Goal: Information Seeking & Learning: Learn about a topic

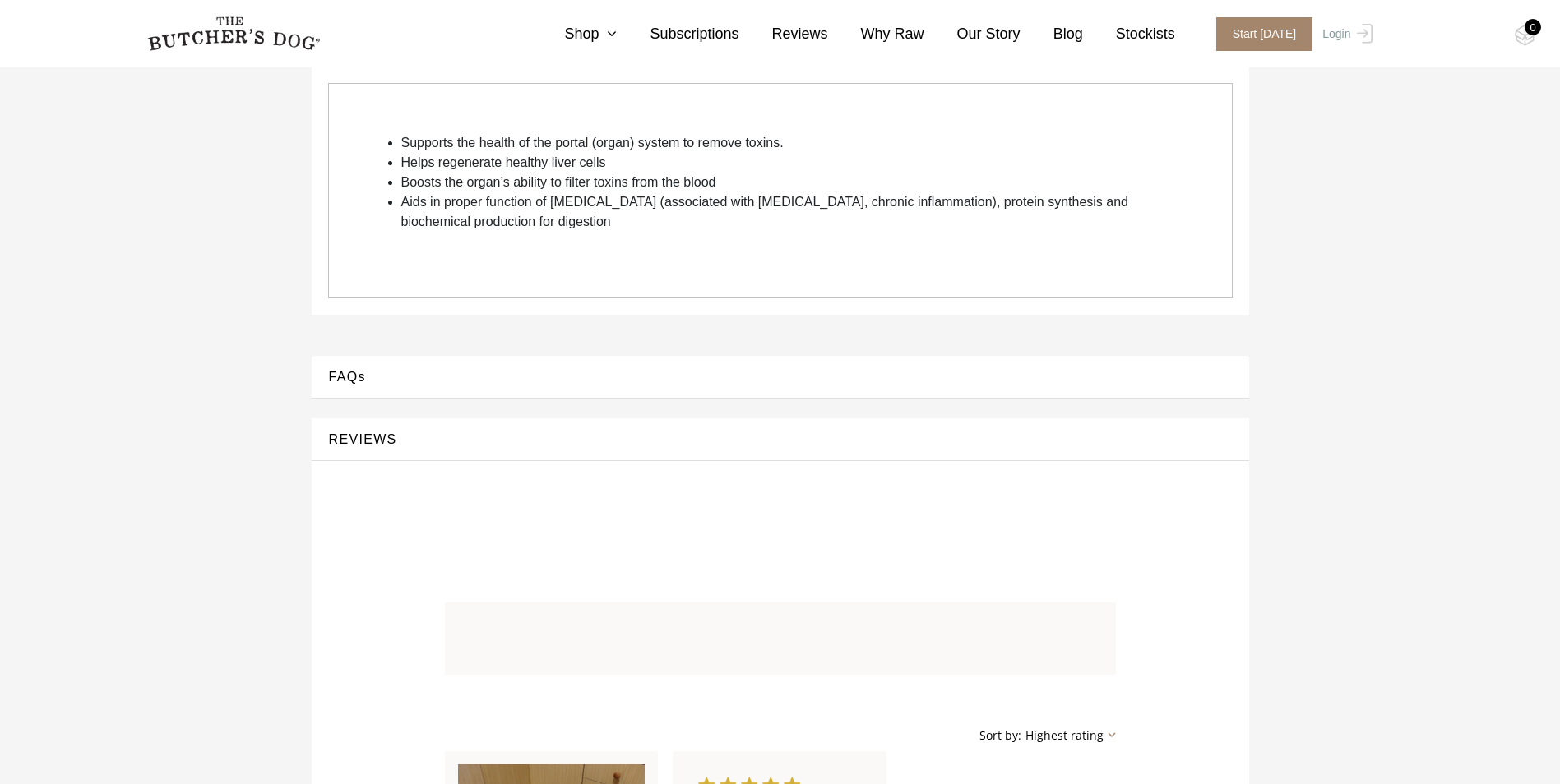
scroll to position [329, 0]
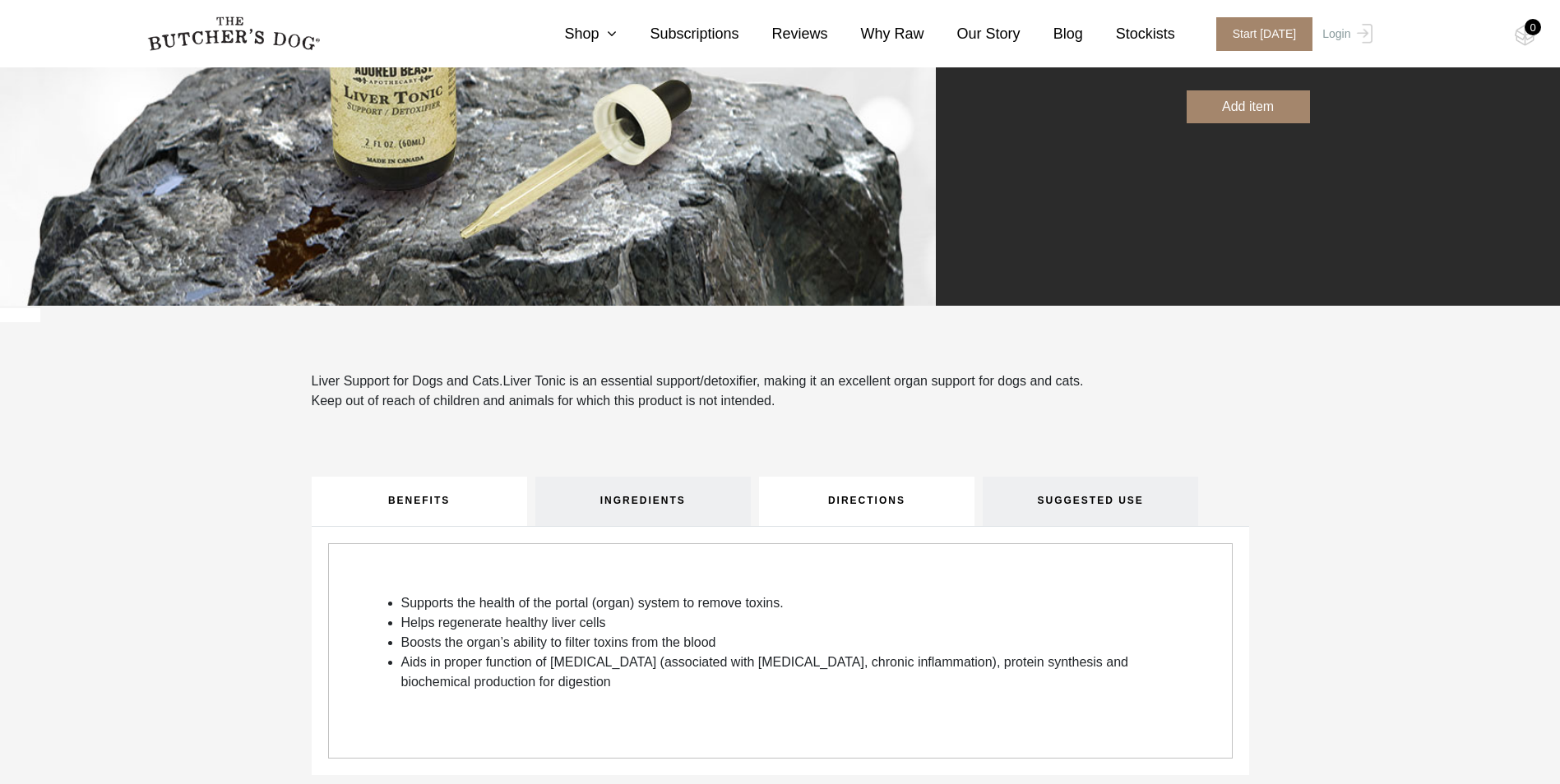
click at [930, 501] on link "DIRECTIONS" at bounding box center [868, 501] width 216 height 49
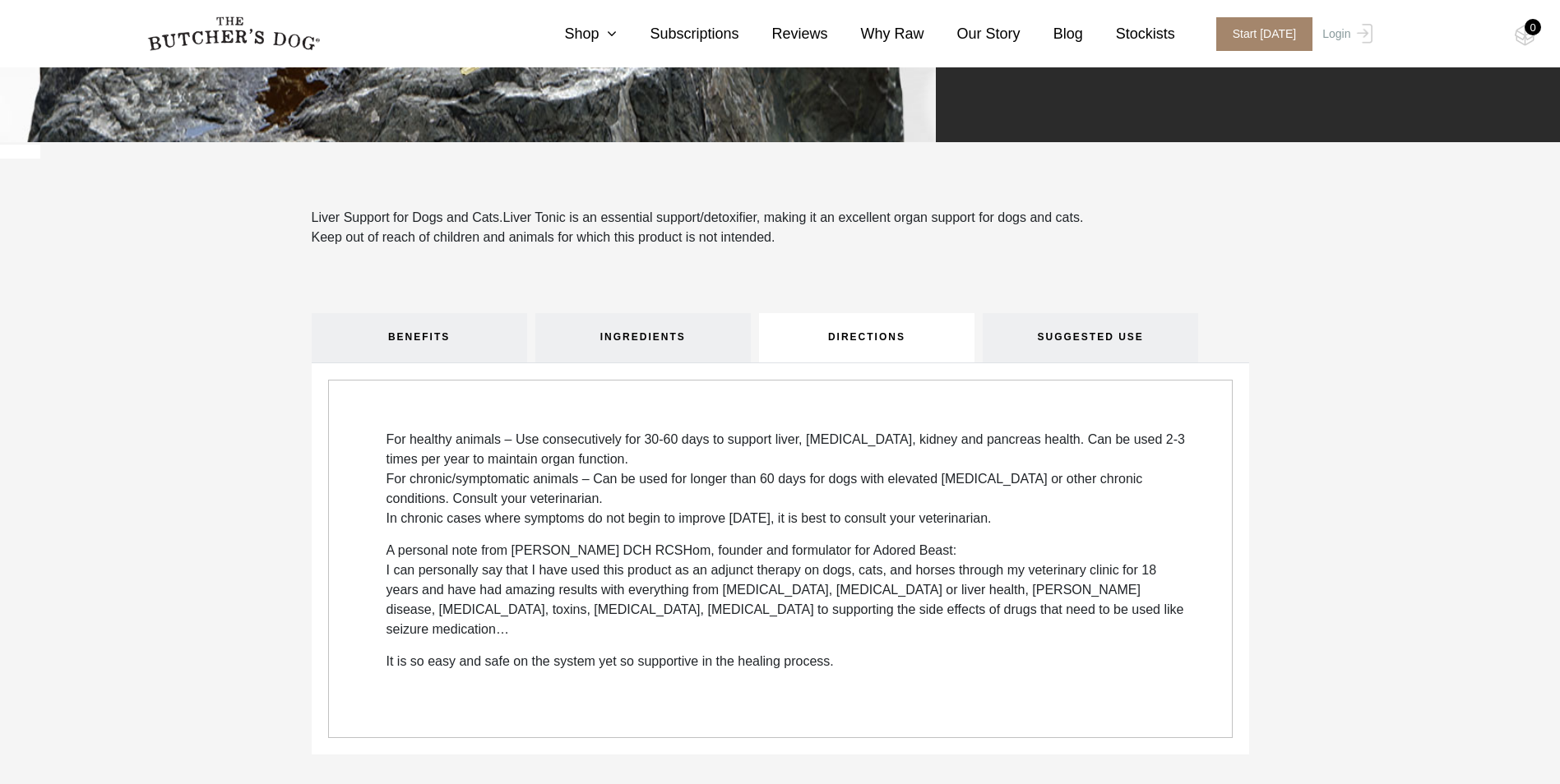
scroll to position [494, 0]
click at [1038, 347] on link "SUGGESTED USE" at bounding box center [1091, 337] width 216 height 49
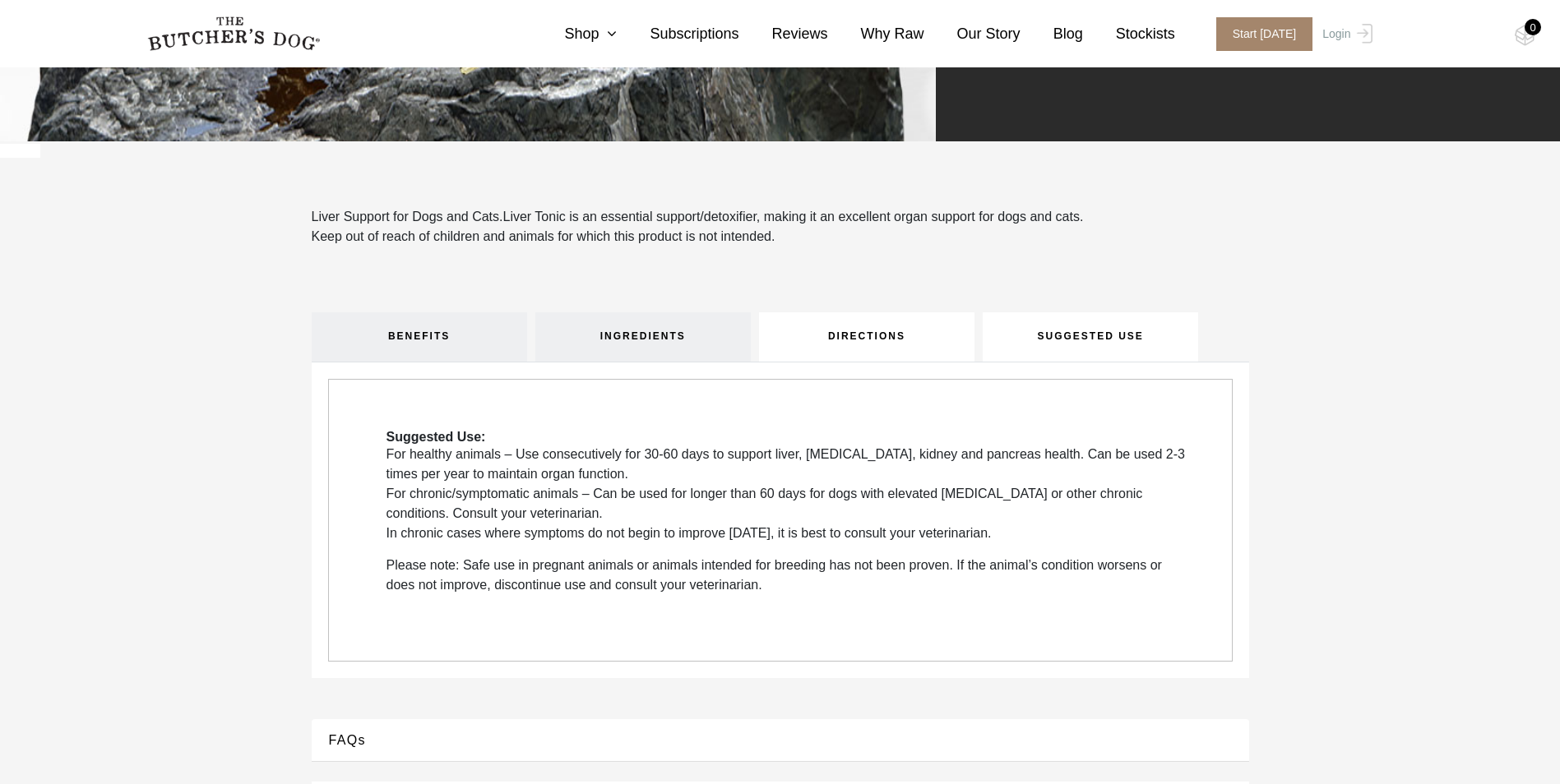
click at [897, 350] on link "DIRECTIONS" at bounding box center [868, 337] width 216 height 49
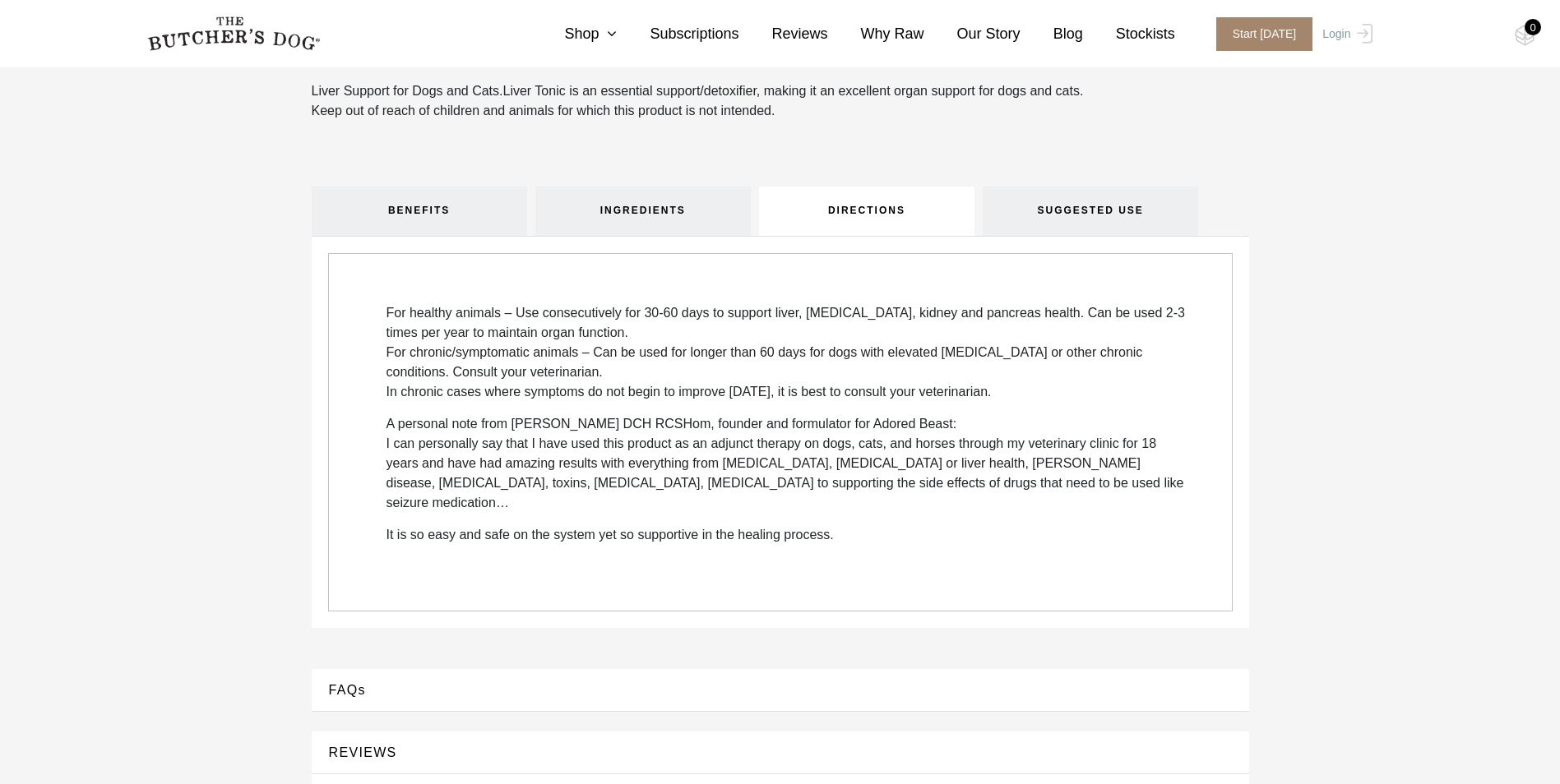
scroll to position [740, 0]
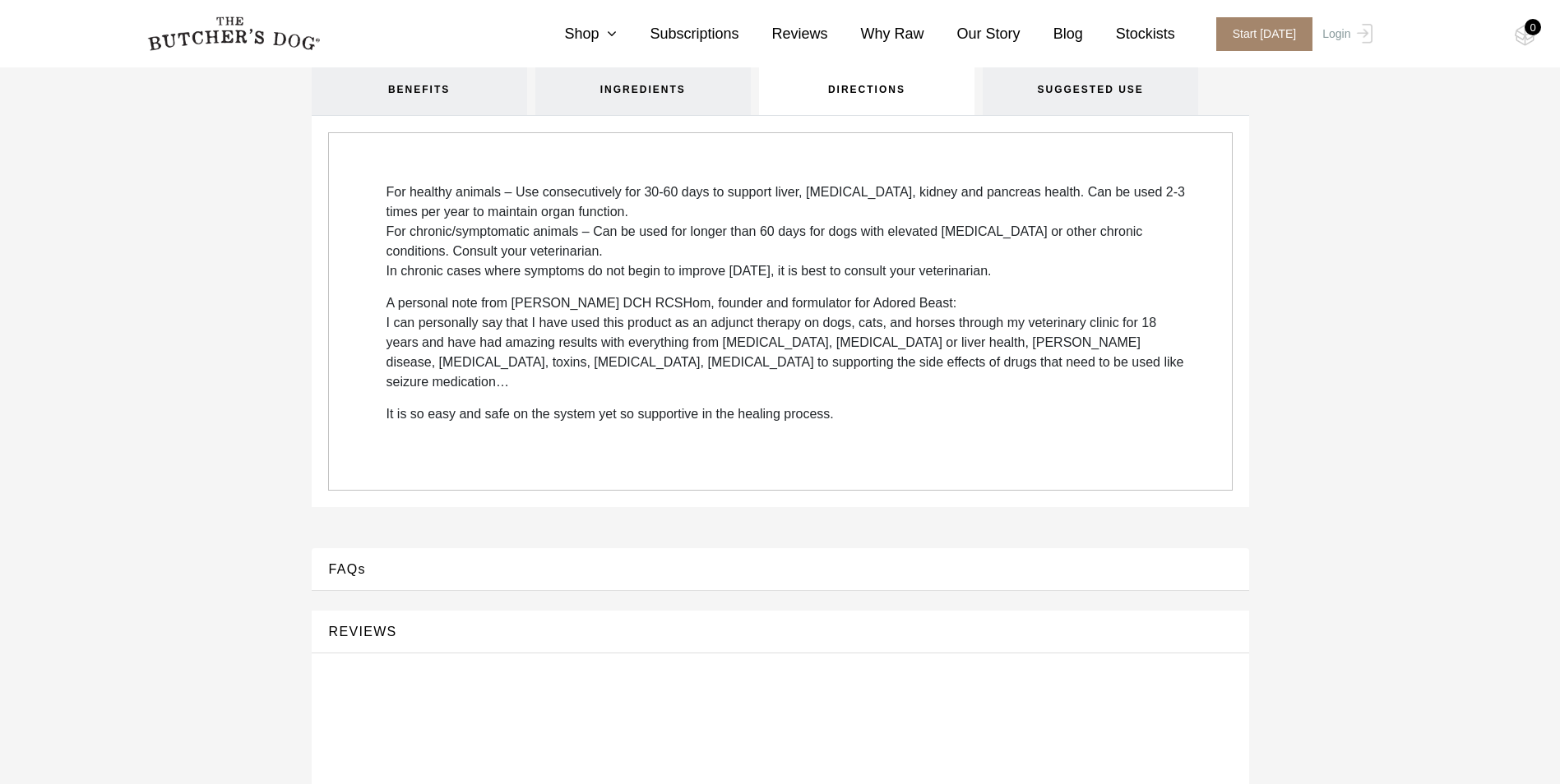
click at [396, 564] on div "FAQs" at bounding box center [780, 569] width 938 height 43
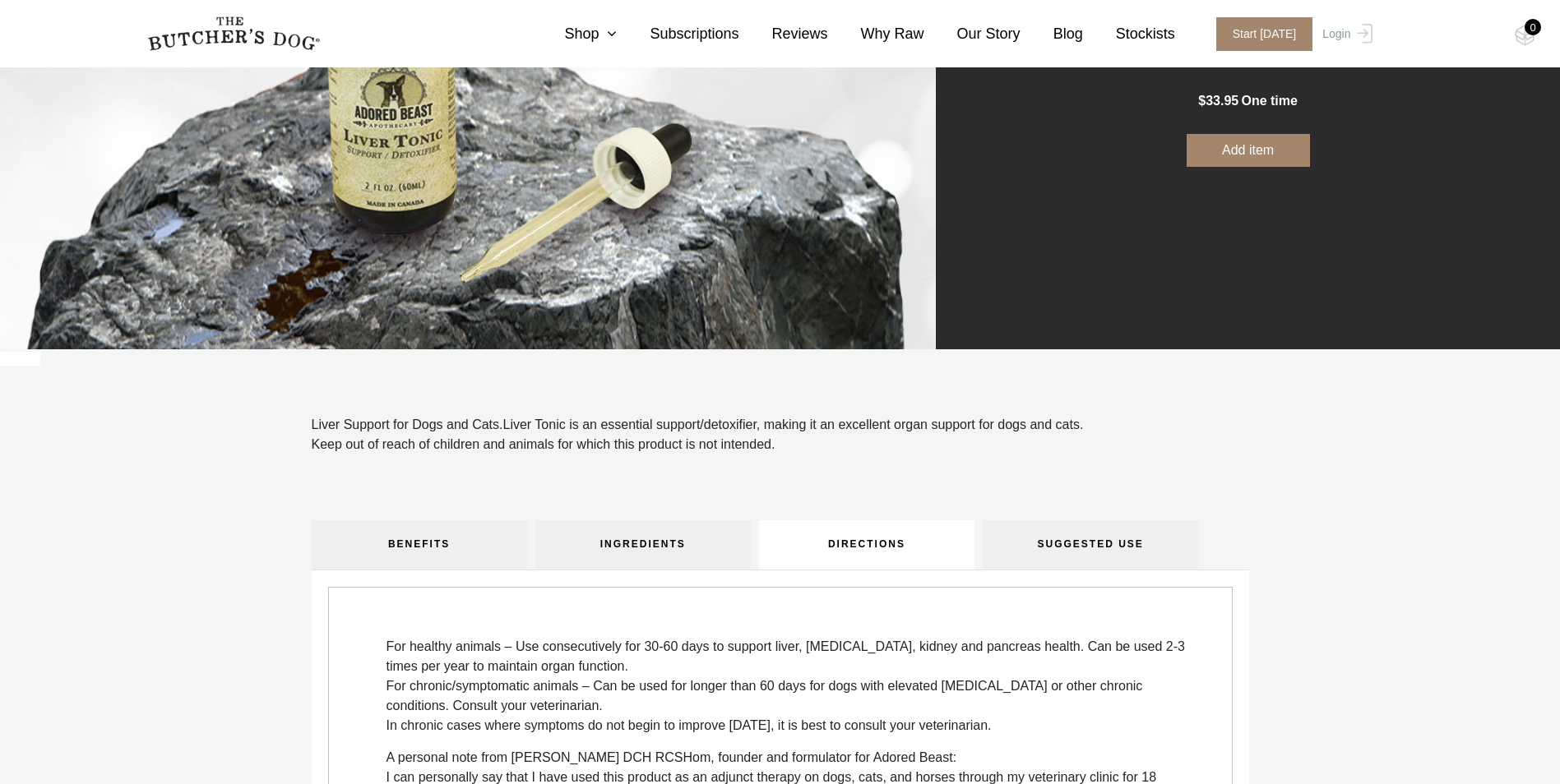
scroll to position [165, 0]
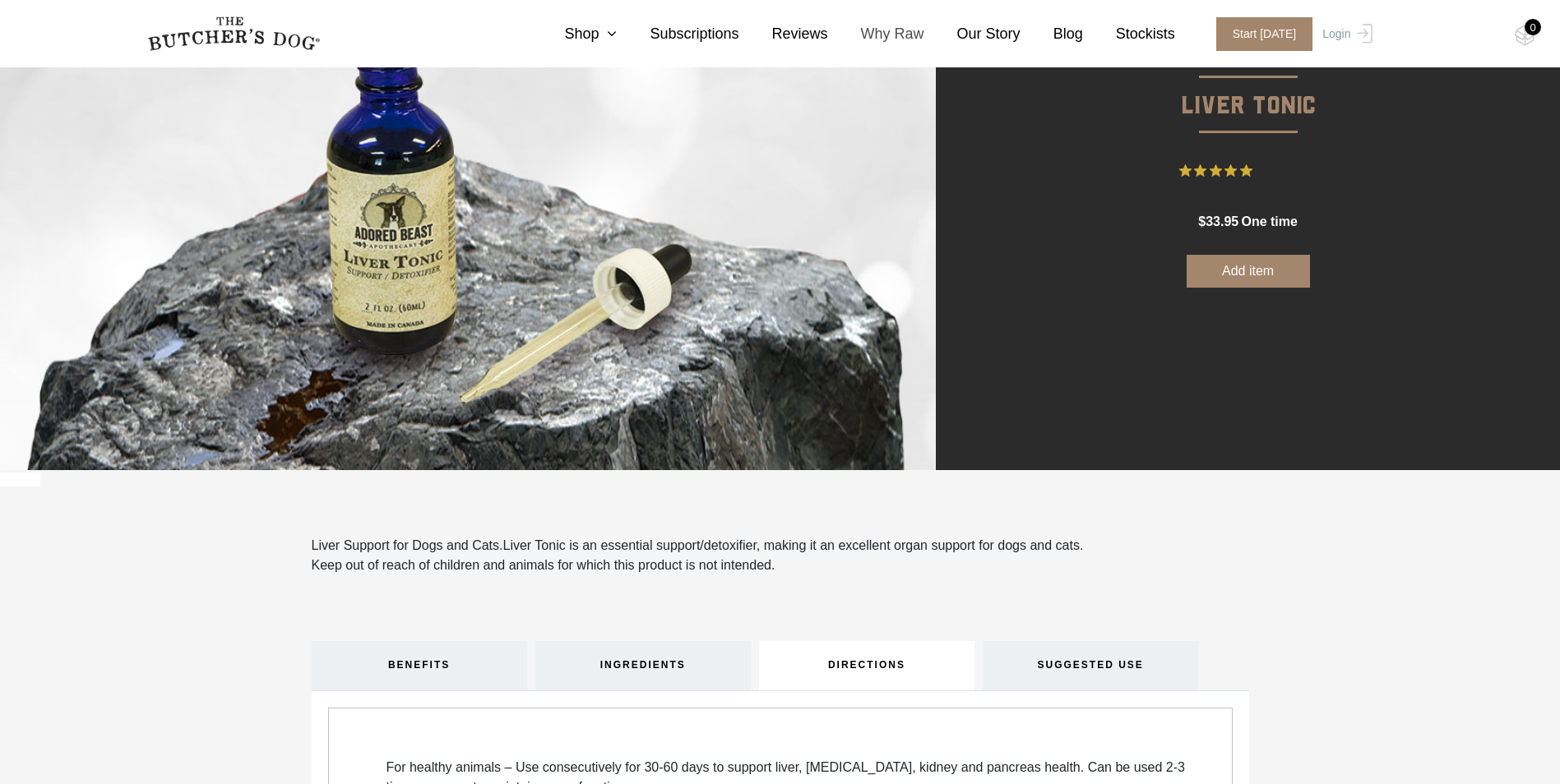
click at [902, 38] on link "Why Raw" at bounding box center [877, 33] width 96 height 22
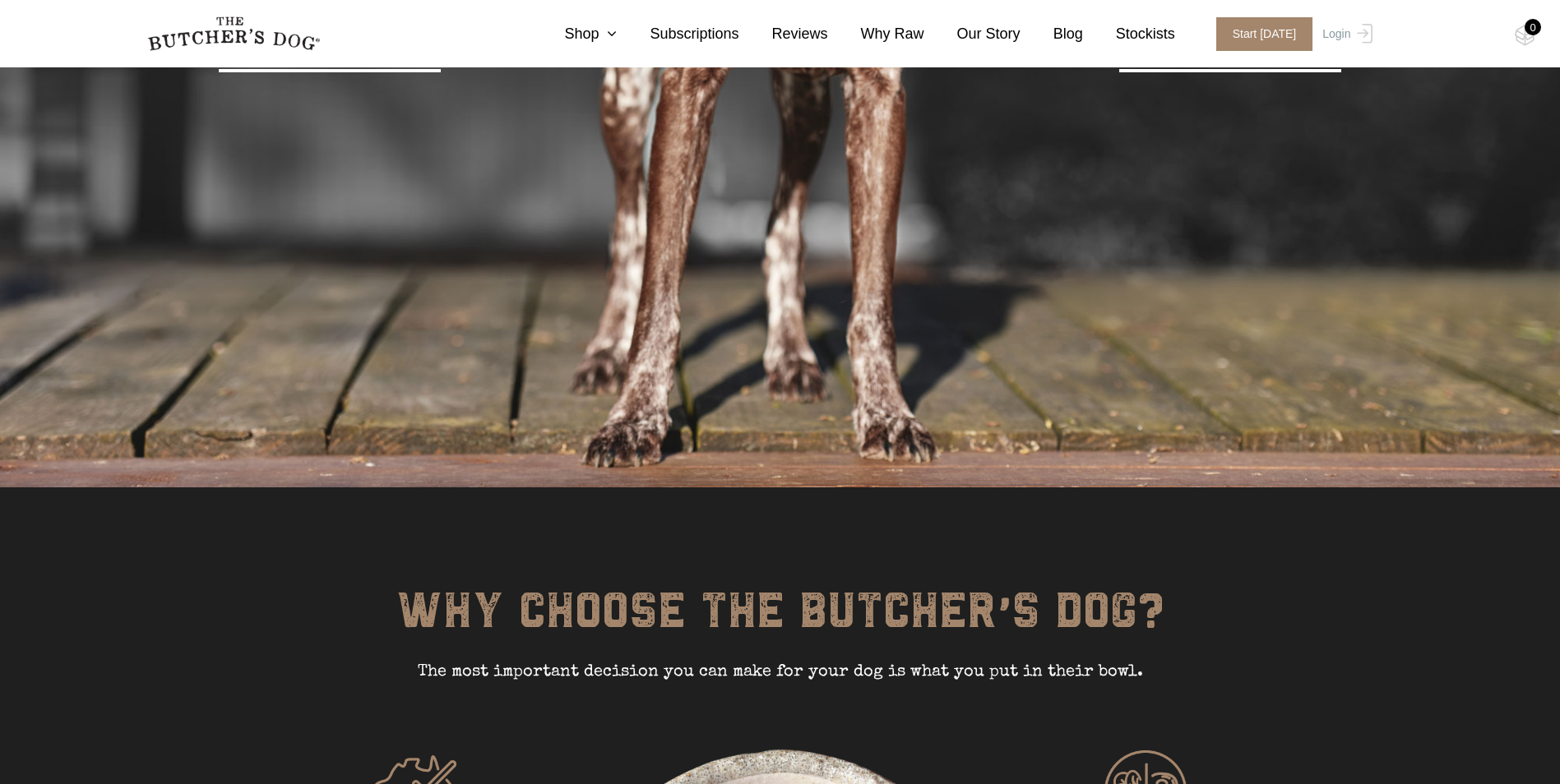
scroll to position [822, 0]
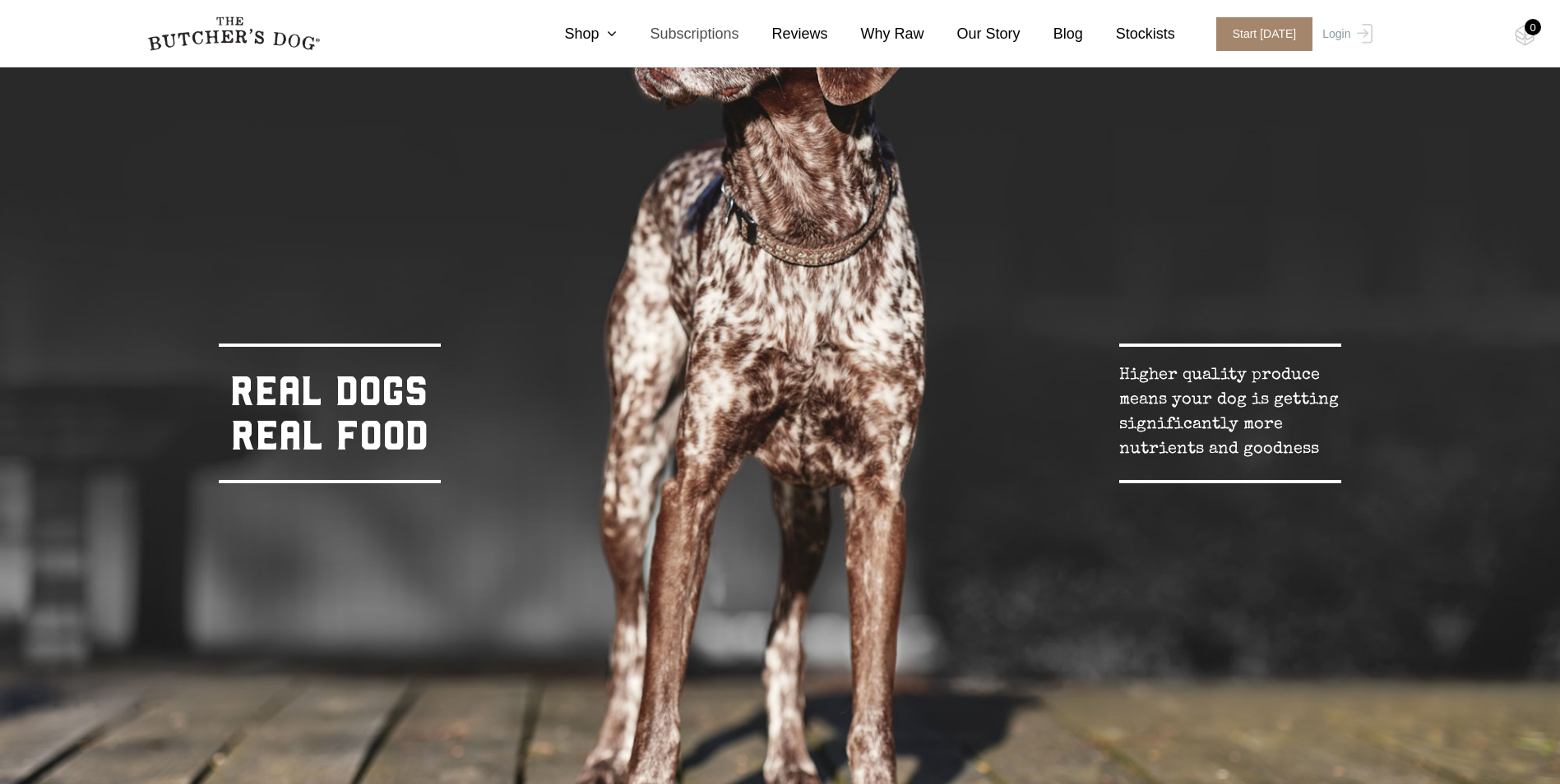
click at [719, 31] on link "Subscriptions" at bounding box center [677, 33] width 122 height 22
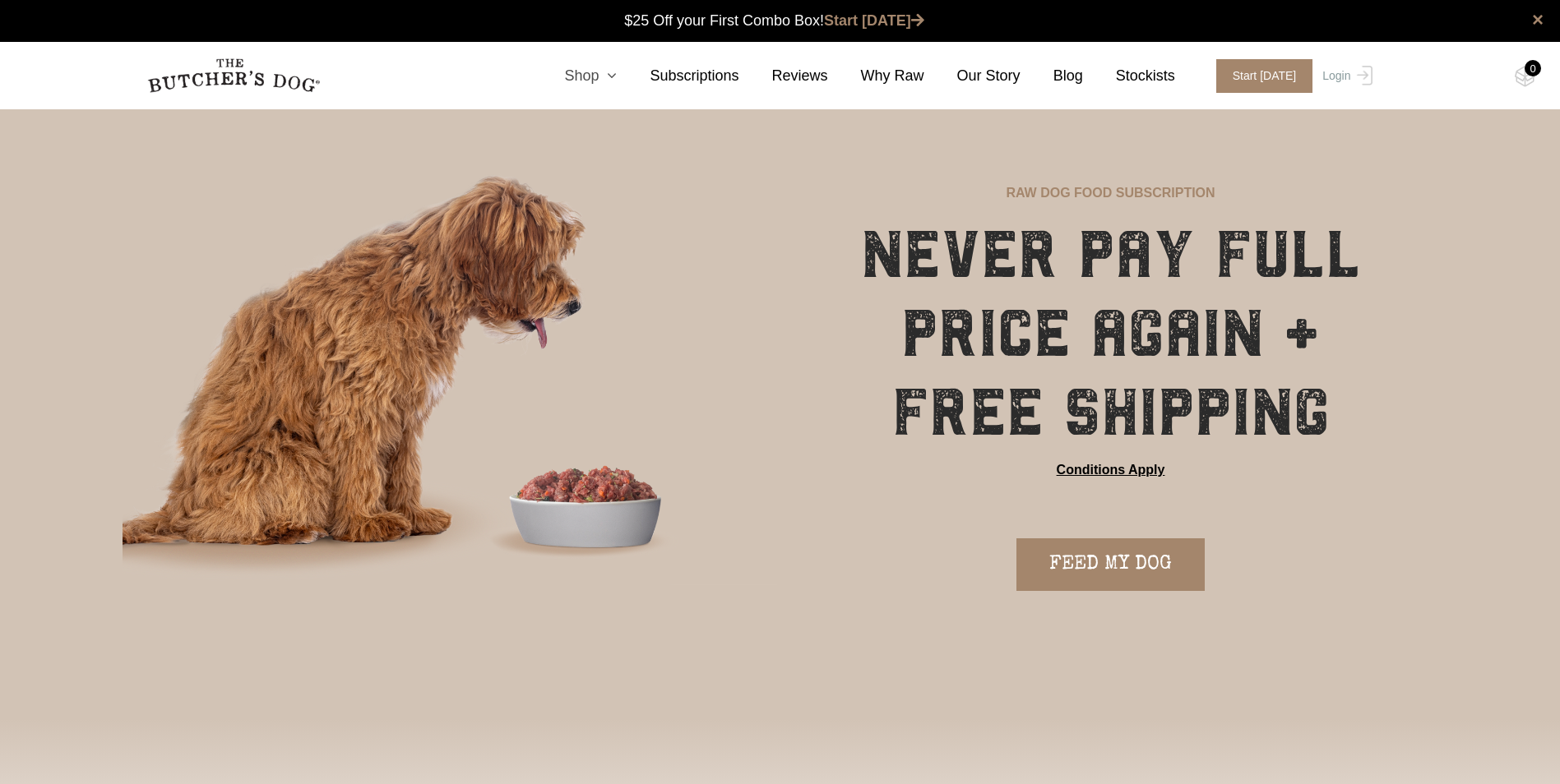
click at [613, 78] on link "Shop" at bounding box center [574, 76] width 85 height 22
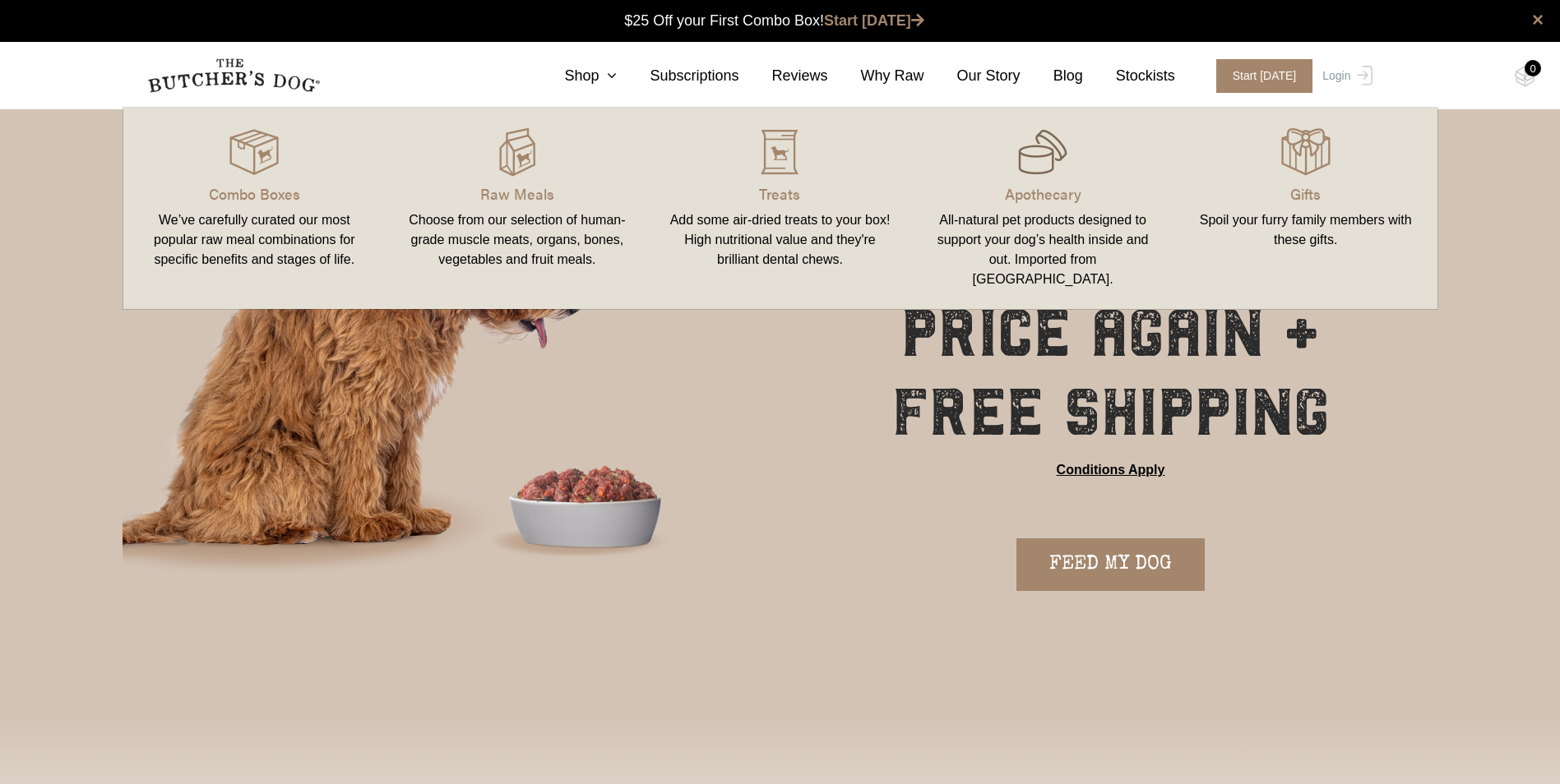
click at [1028, 169] on img at bounding box center [1043, 152] width 49 height 49
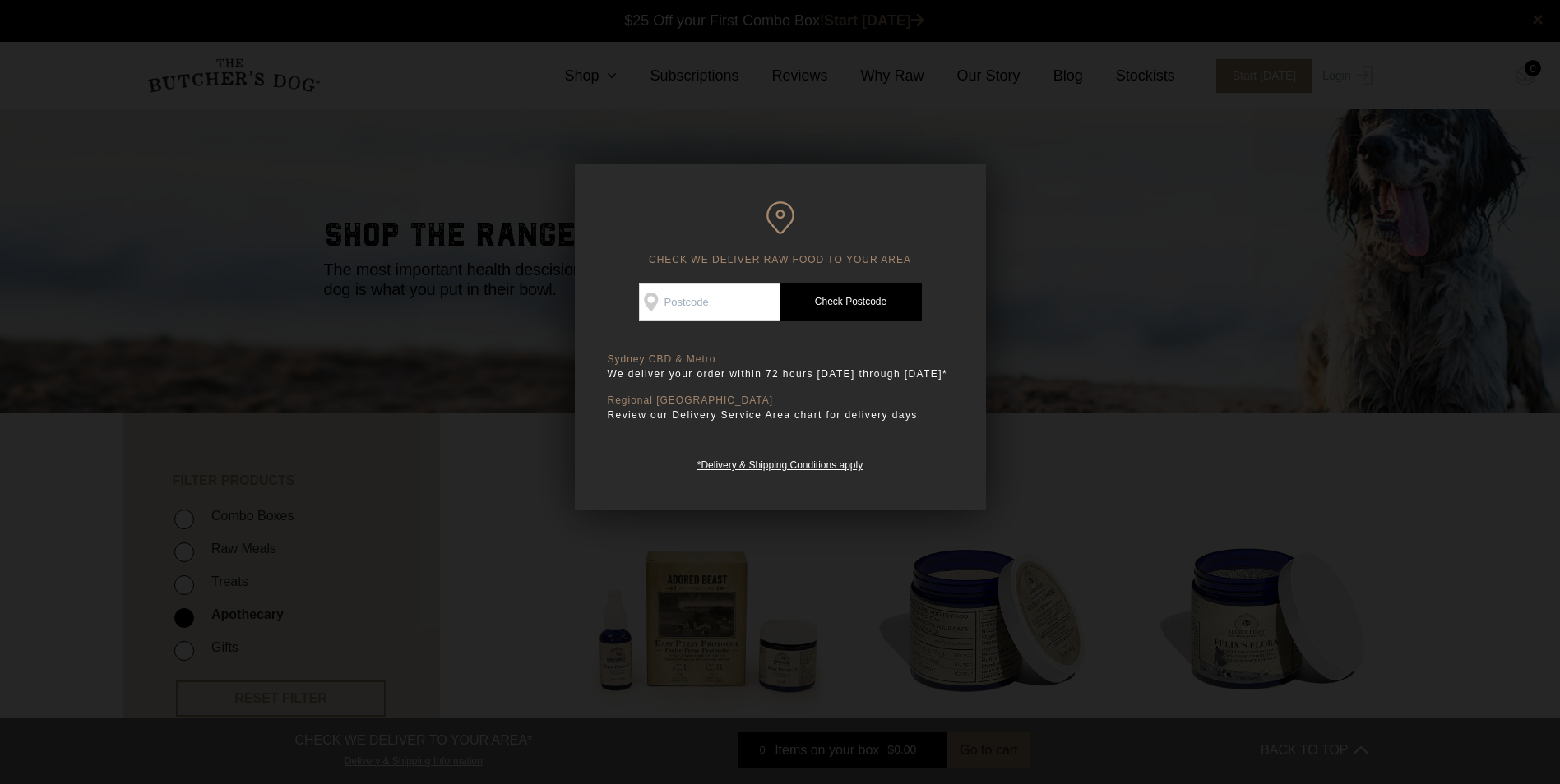
click at [728, 296] on input "Check Availability At" at bounding box center [710, 302] width 142 height 38
type input "4000"
click at [860, 298] on link "Check Postcode" at bounding box center [851, 302] width 142 height 38
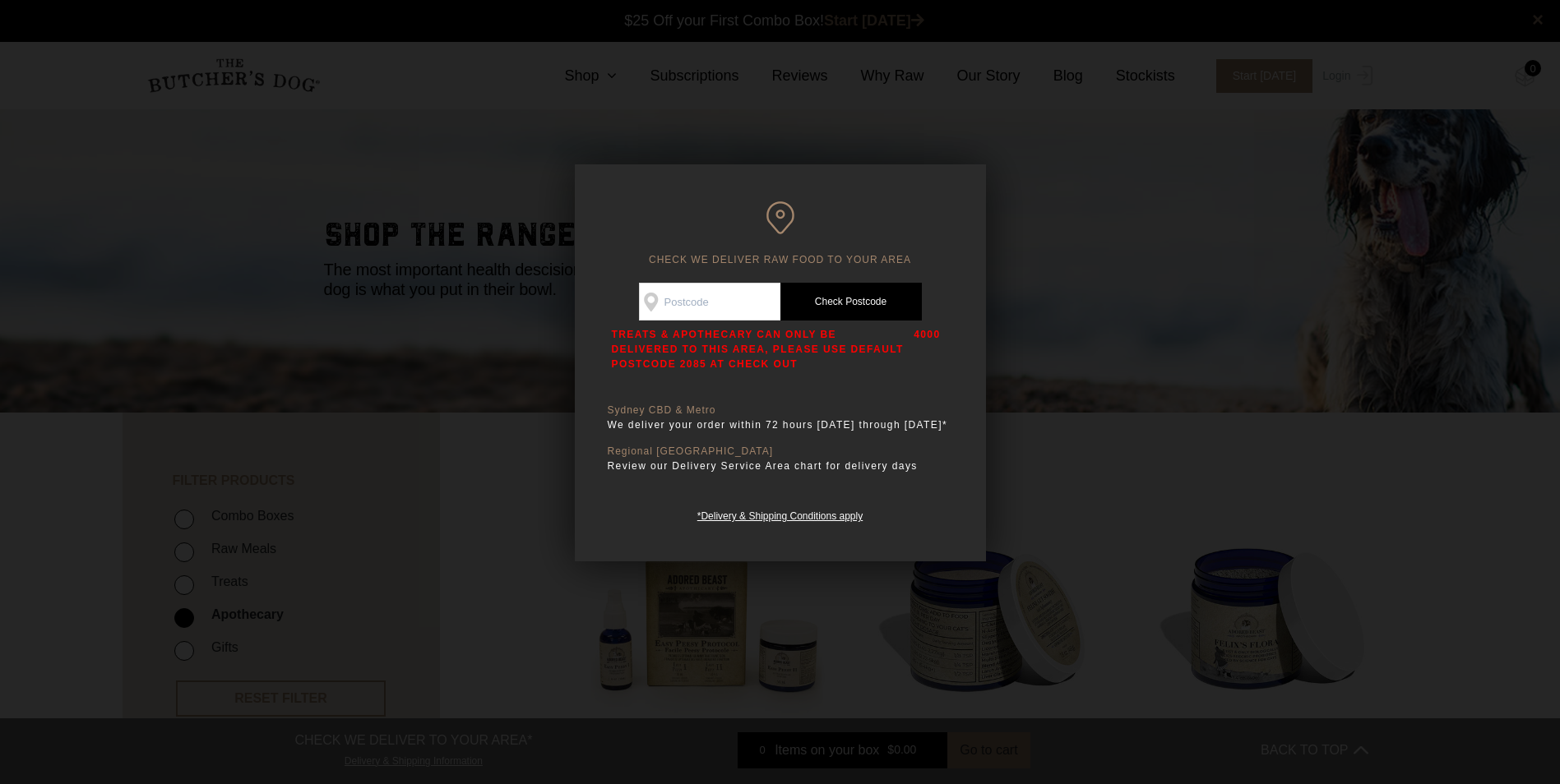
click at [963, 218] on div "CHECK WE DELIVER RAW FOOD TO YOUR AREA Good news! We deliver to your area Check…" at bounding box center [780, 363] width 412 height 397
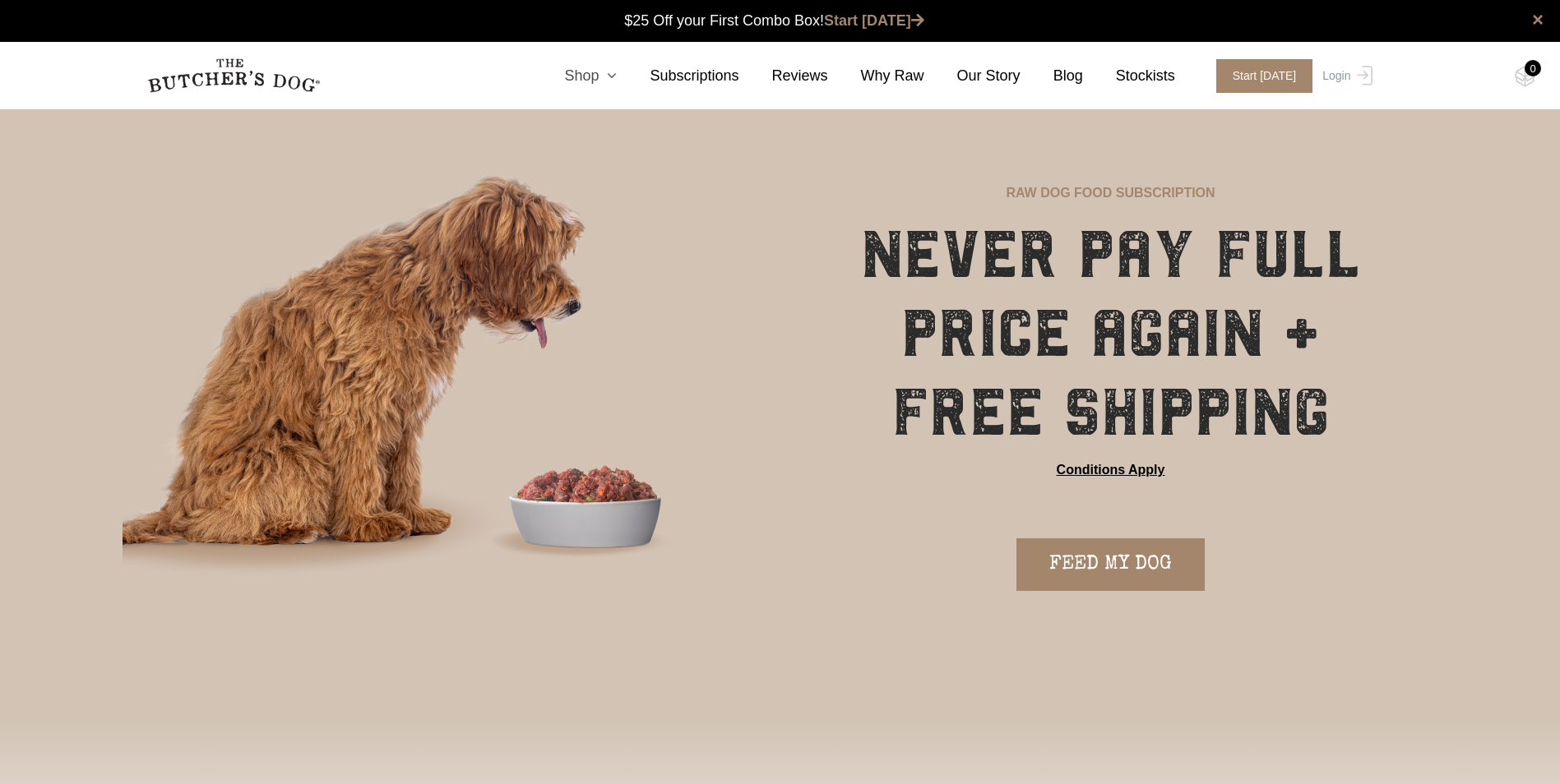
click at [617, 73] on icon at bounding box center [607, 76] width 18 height 15
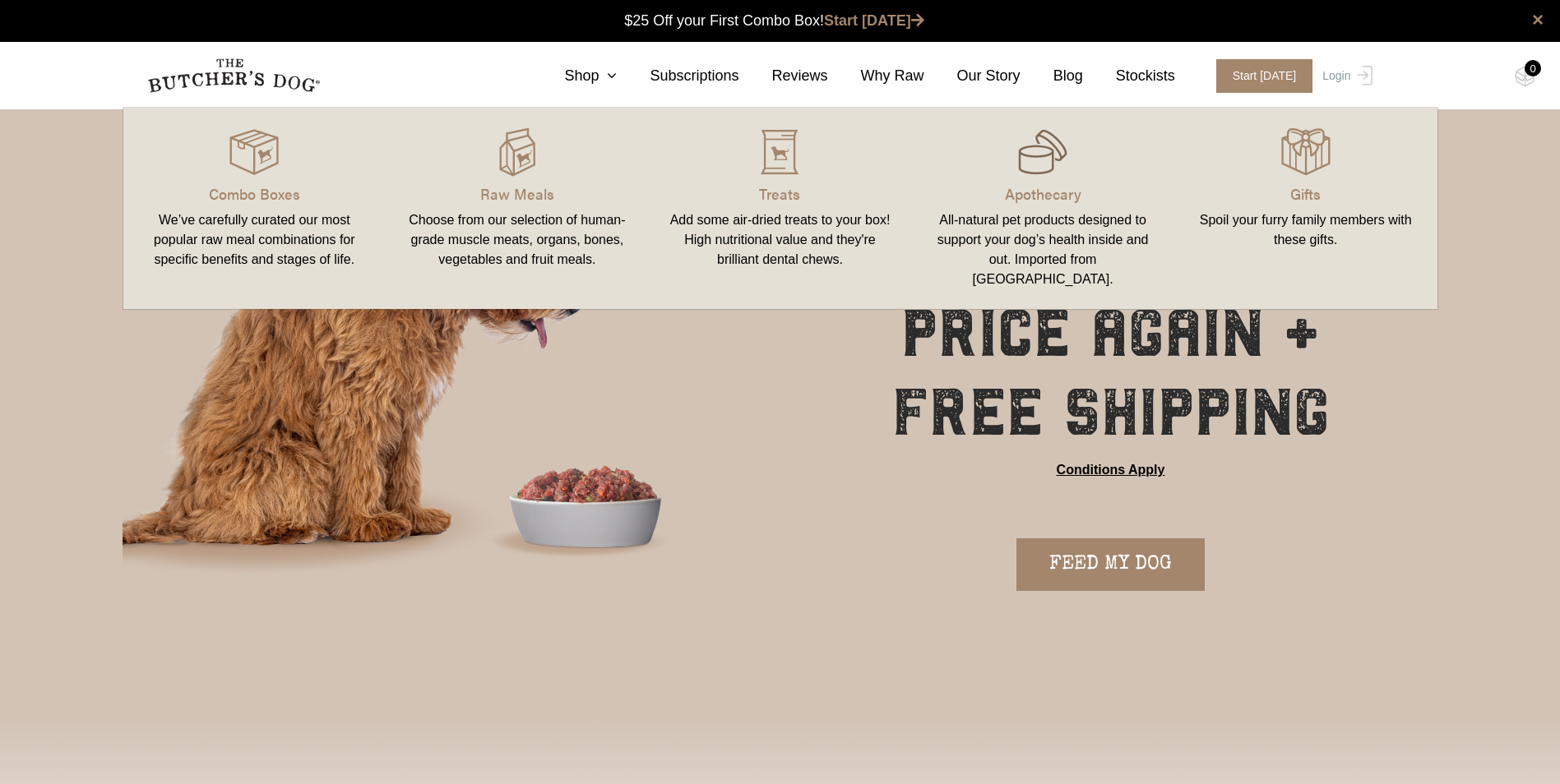
click at [1039, 175] on img at bounding box center [1043, 152] width 49 height 49
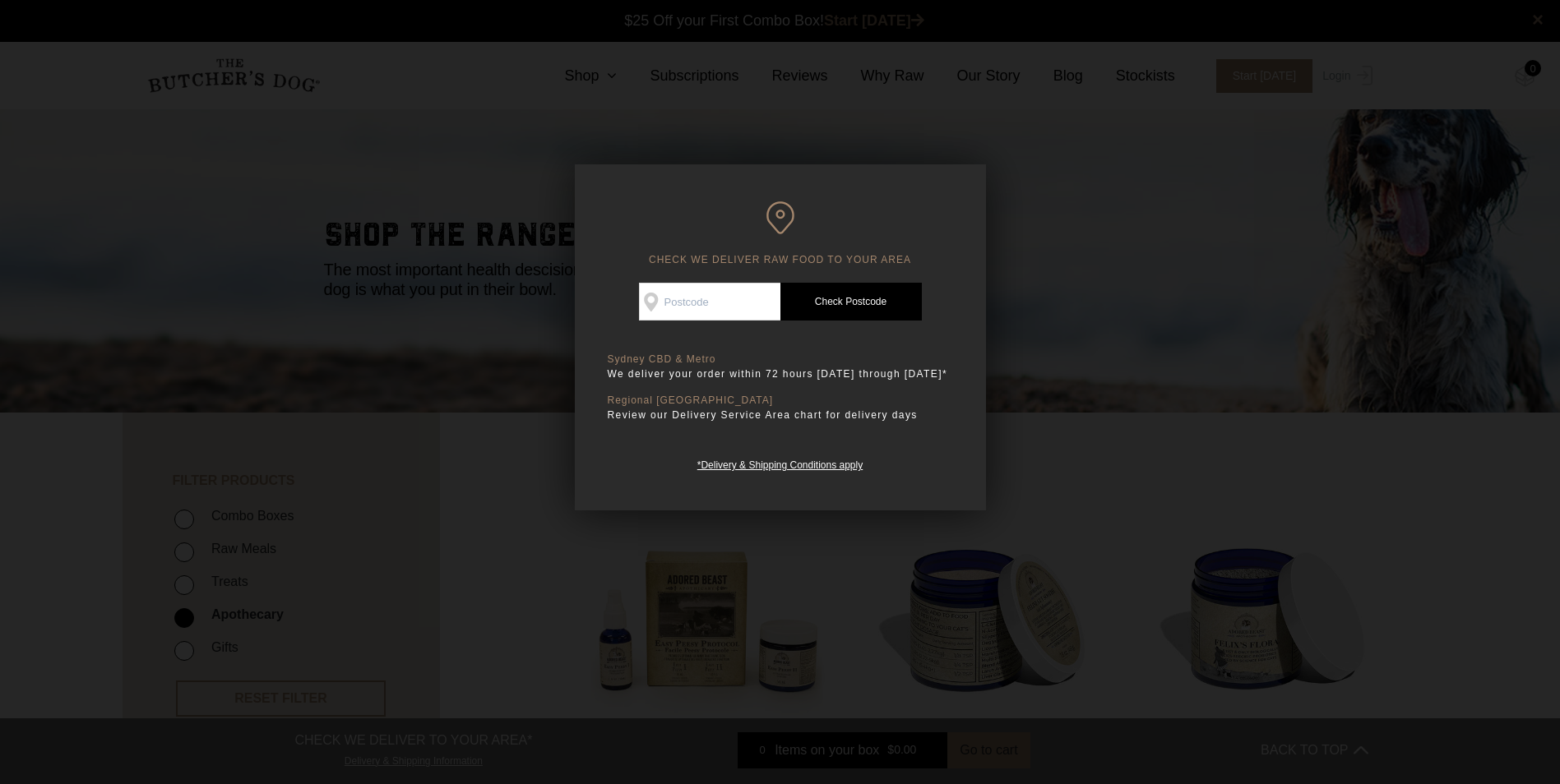
click at [892, 205] on h6 "CHECK WE DELIVER RAW FOOD TO YOUR AREA" at bounding box center [780, 234] width 345 height 65
click at [464, 584] on div at bounding box center [780, 392] width 1560 height 784
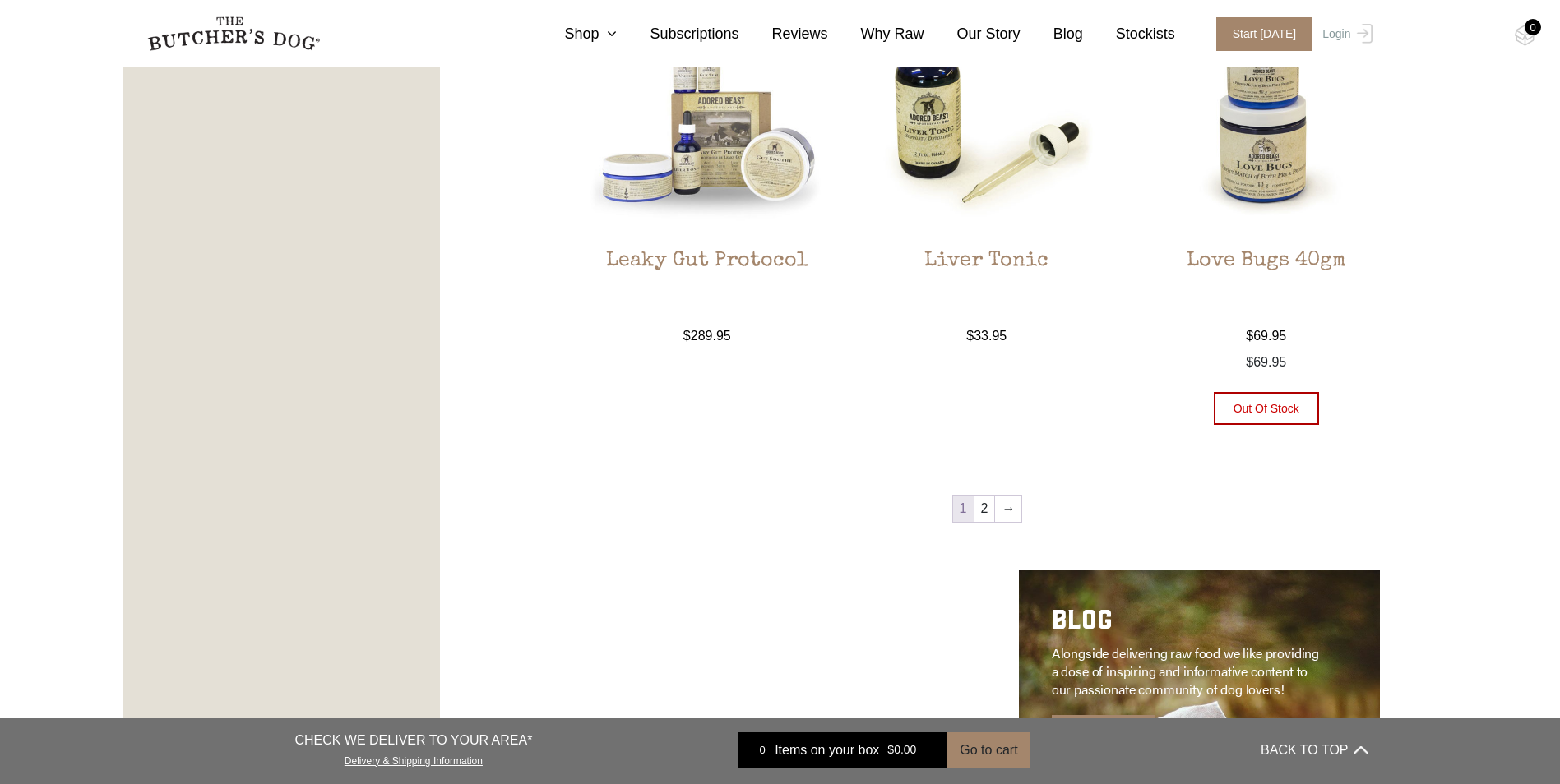
scroll to position [1727, 0]
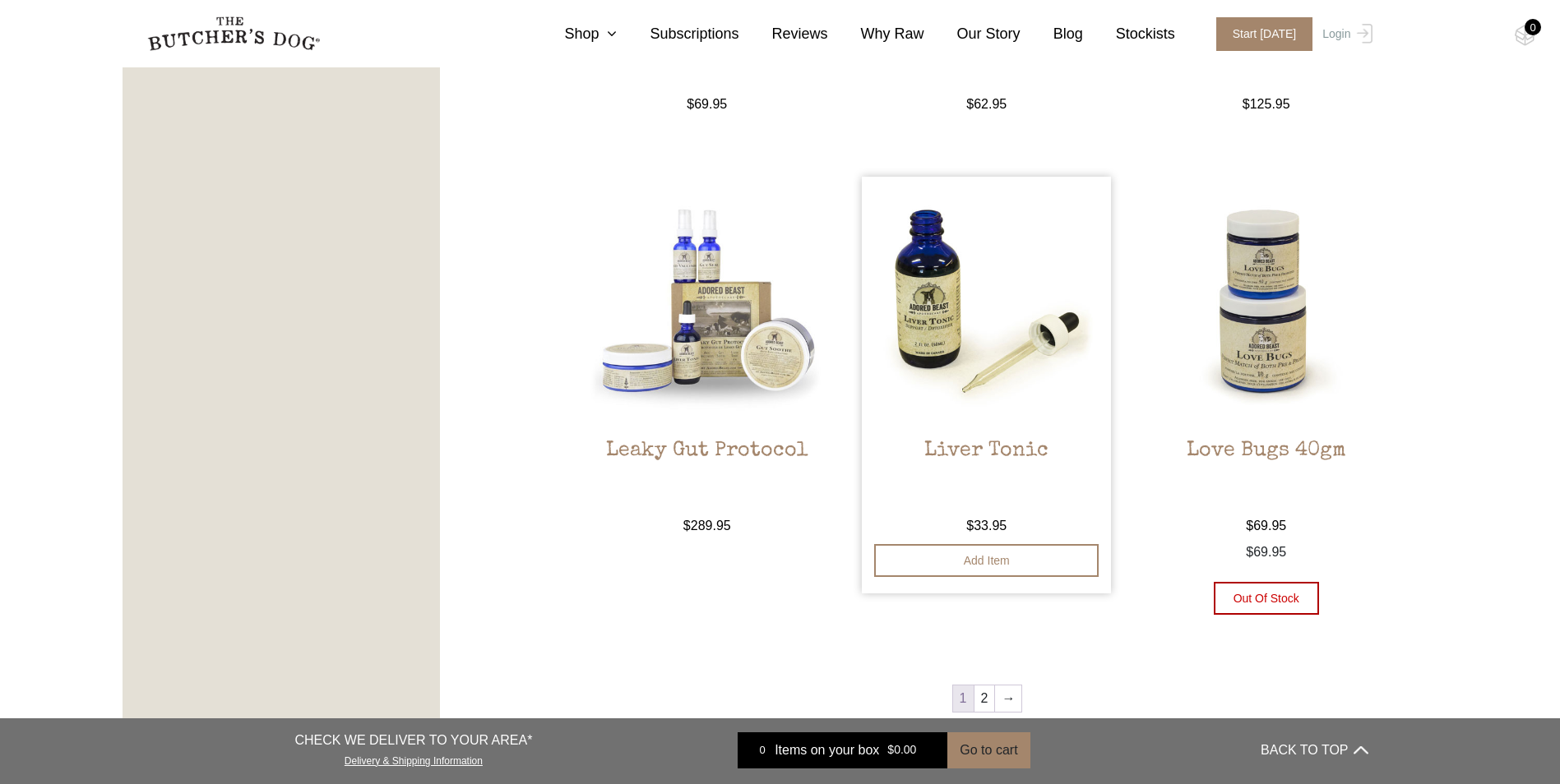
click at [923, 319] on img at bounding box center [986, 301] width 249 height 249
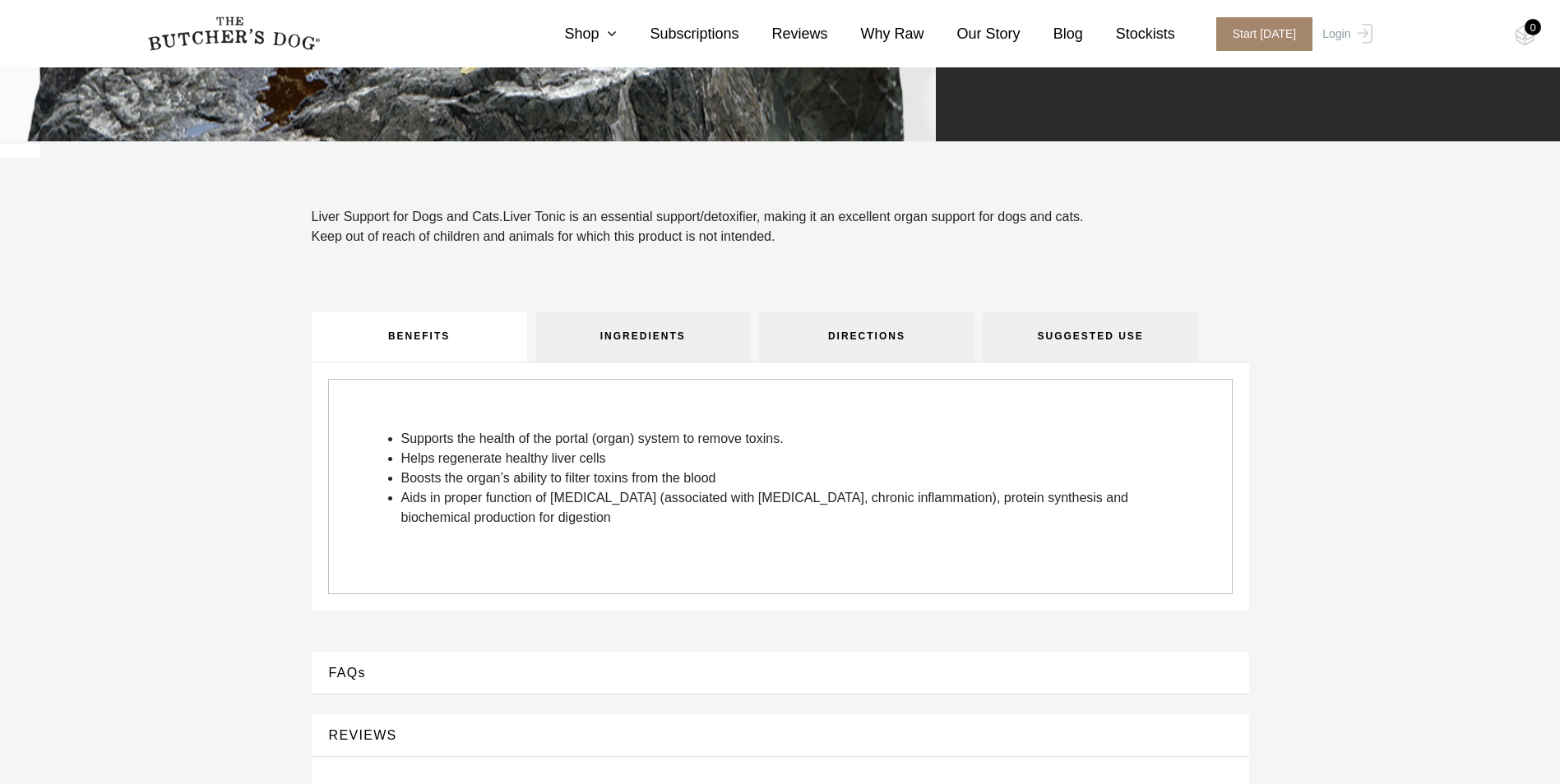
scroll to position [740, 0]
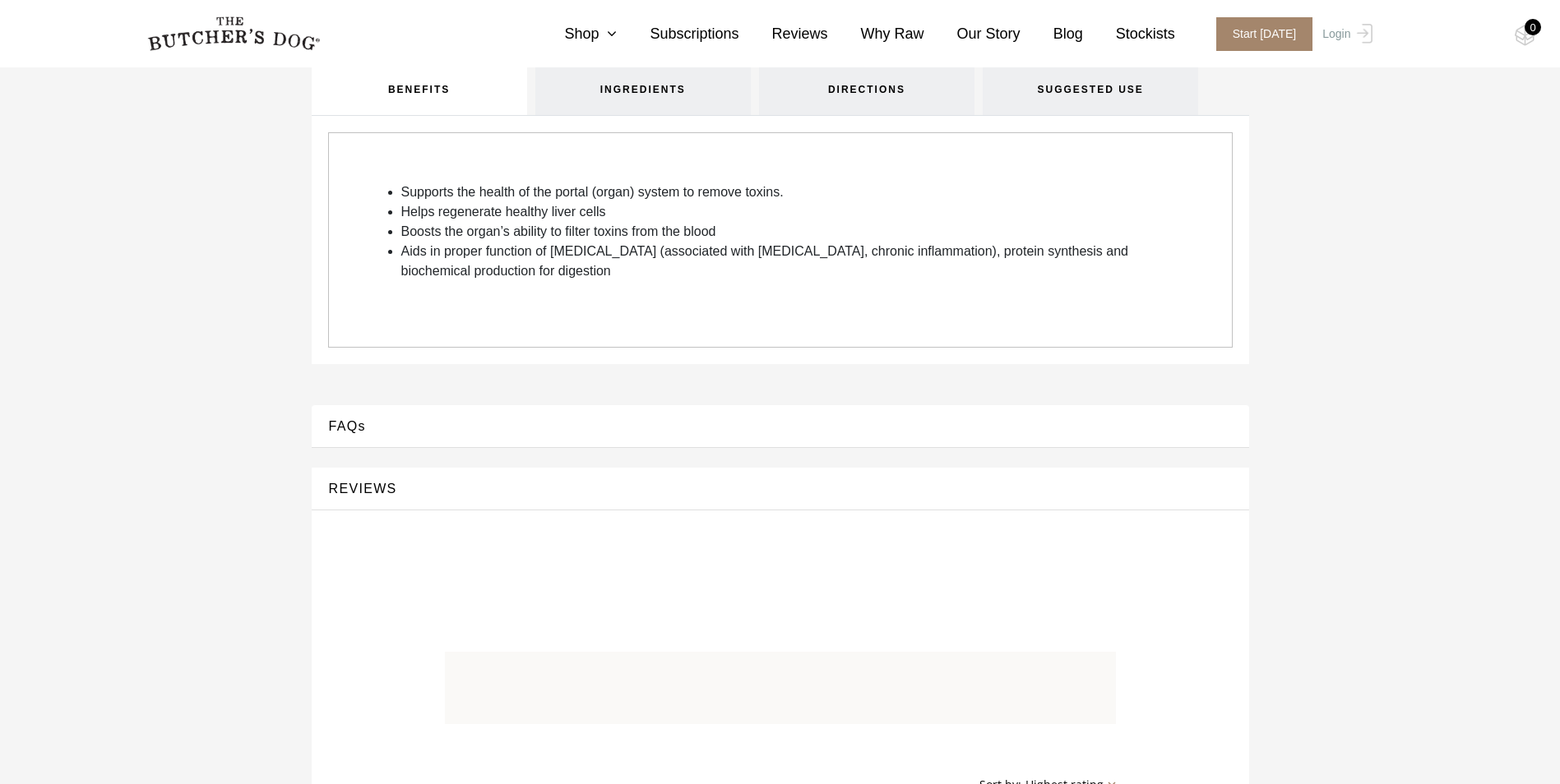
click at [458, 427] on button "FAQs" at bounding box center [780, 426] width 904 height 22
